Goal: Book appointment/travel/reservation

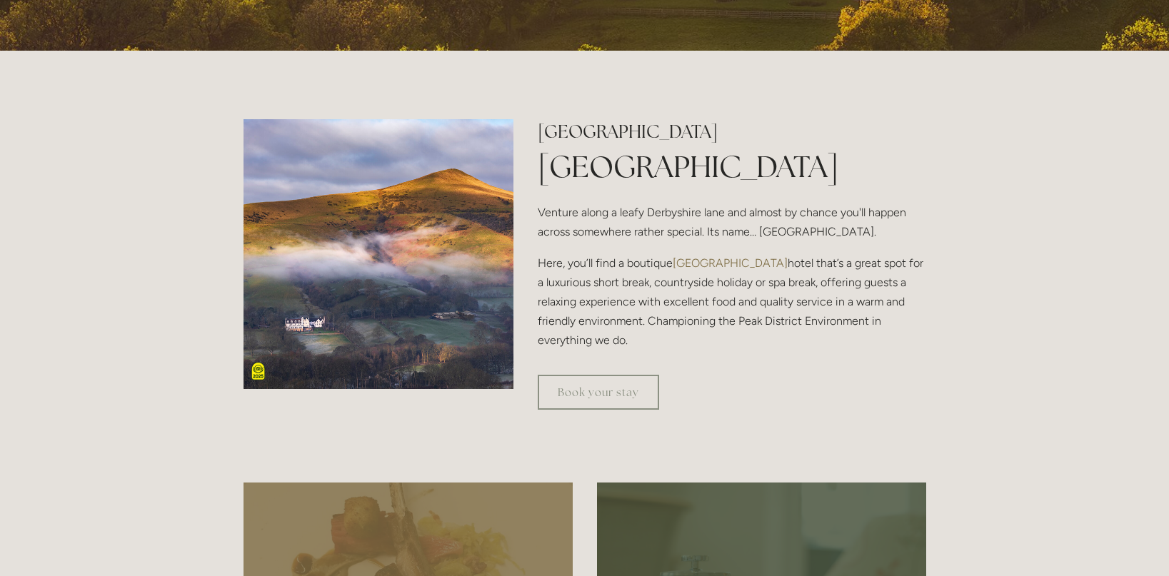
scroll to position [458, 0]
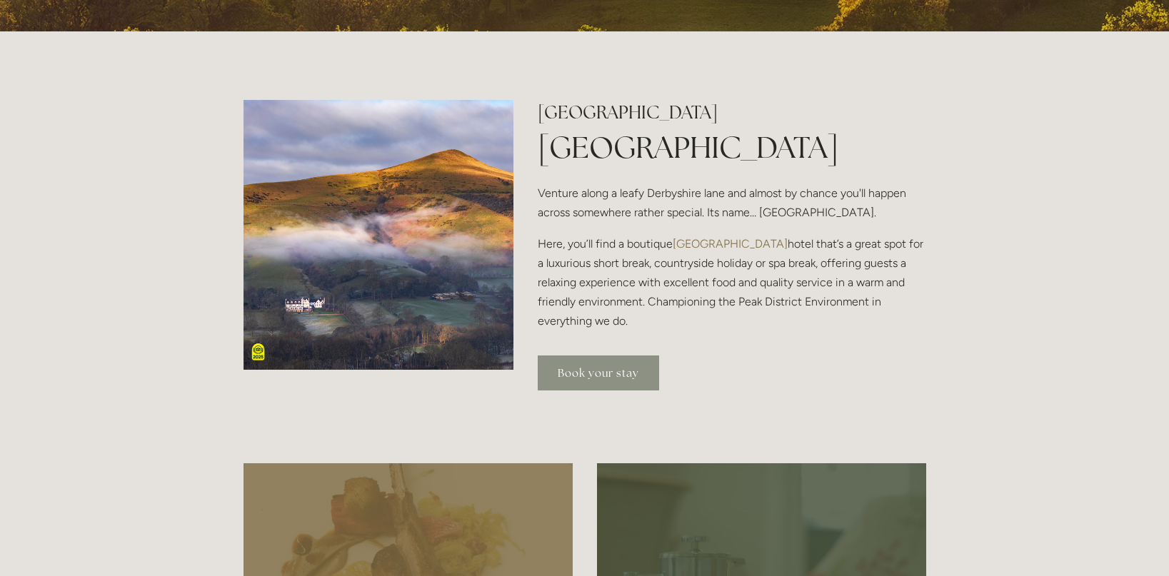
click at [606, 366] on link "Book your stay" at bounding box center [598, 372] width 121 height 35
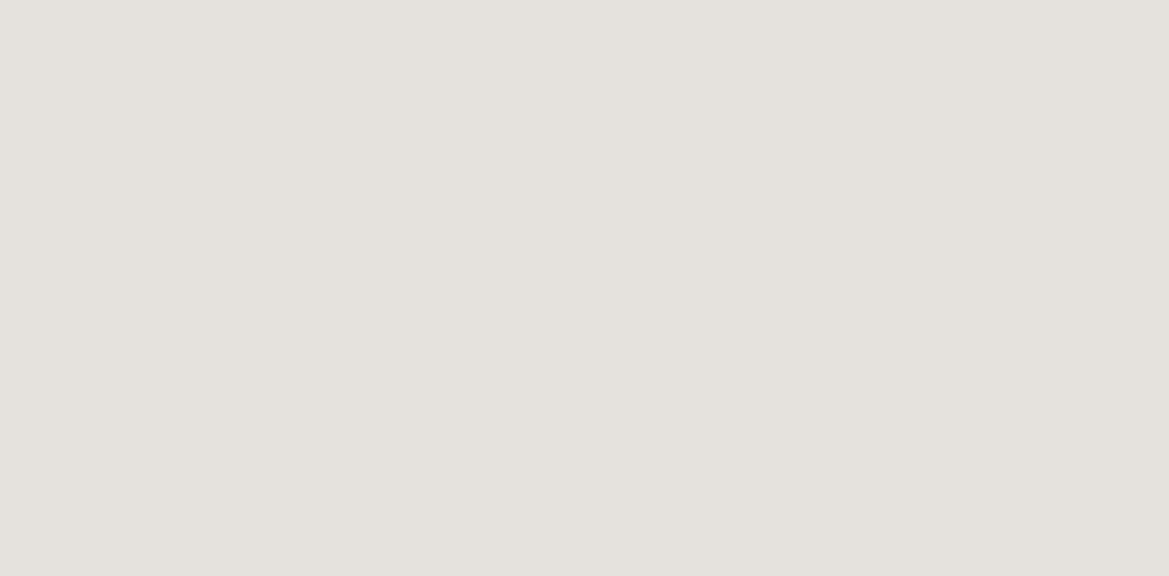
scroll to position [370, 0]
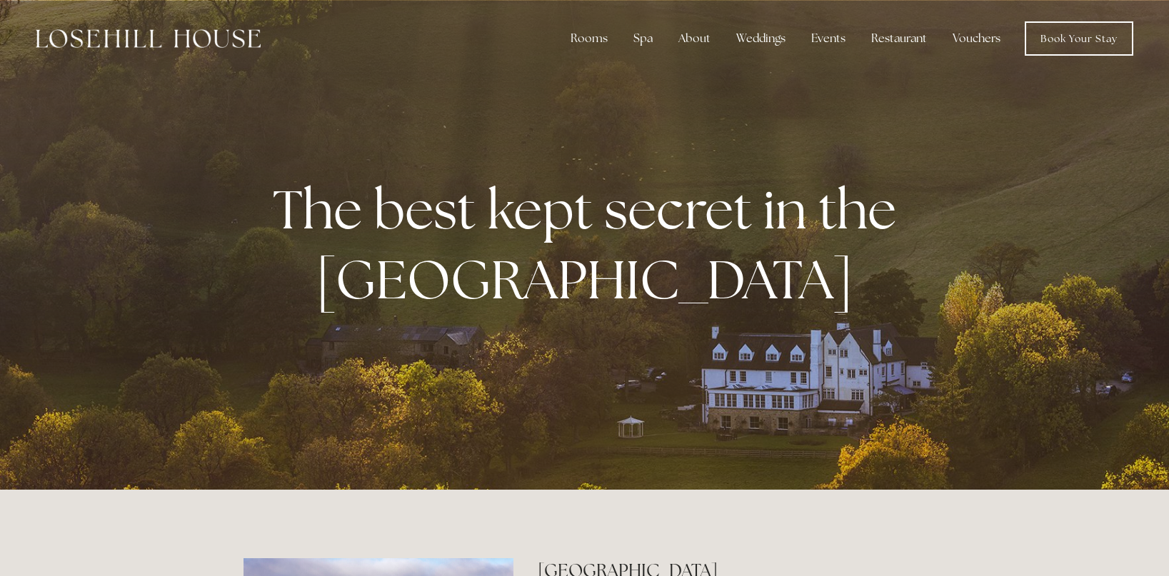
scroll to position [458, 0]
